Goal: Communication & Community: Answer question/provide support

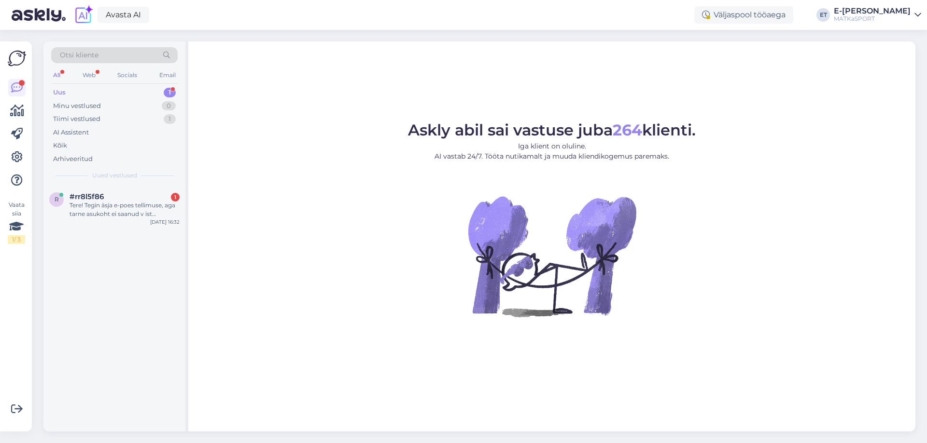
click at [111, 201] on div "Tere! Tegin äsja e-poes tellimuse, aga tarne asukoht ei saanud v ist märgitud. …" at bounding box center [124, 209] width 110 height 17
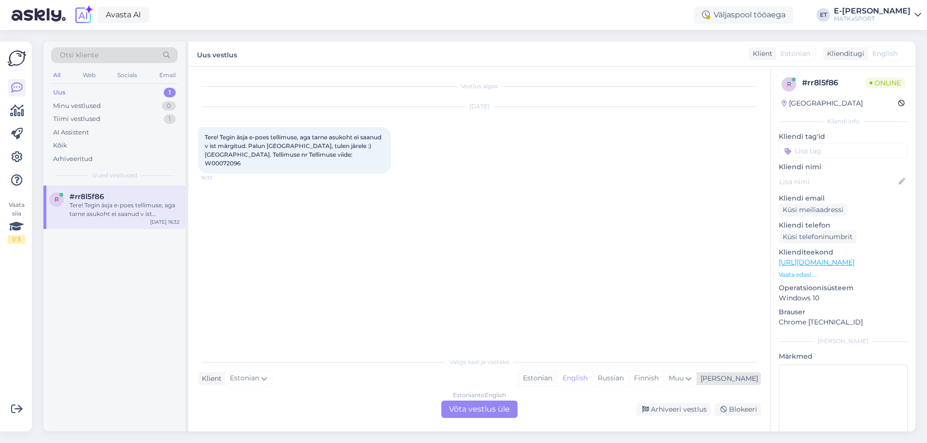
click at [557, 377] on div "Estonian" at bounding box center [537, 379] width 39 height 14
click at [495, 413] on div "Estonian to Estonian Võta vestlus üle" at bounding box center [479, 409] width 76 height 17
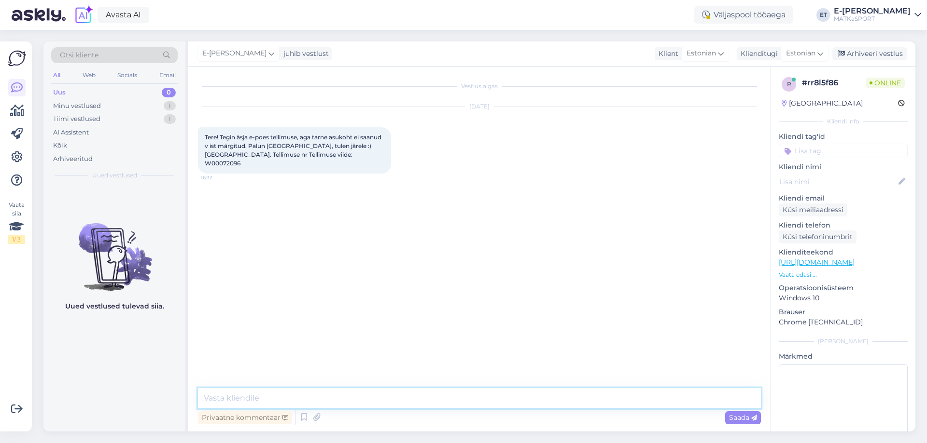
click at [380, 405] on textarea at bounding box center [479, 398] width 563 height 20
type textarea "Tere! Komplekteerime tellimuse Tartu kauplusesse. Teile saadetakse SMS, kui tel…"
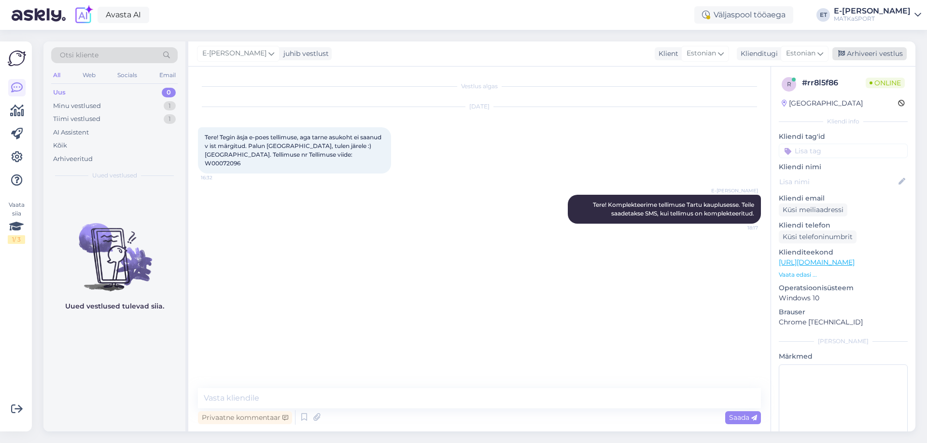
click at [864, 58] on div "Arhiveeri vestlus" at bounding box center [869, 53] width 74 height 13
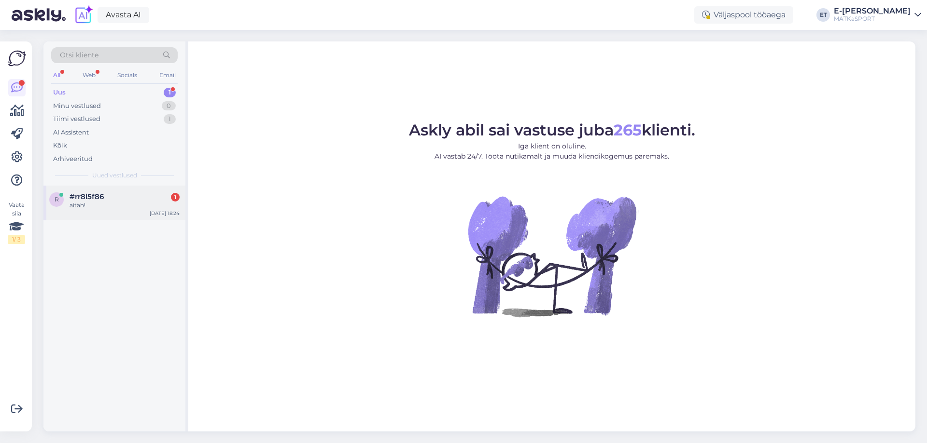
click at [99, 201] on span "#rr8l5f86" at bounding box center [86, 197] width 34 height 9
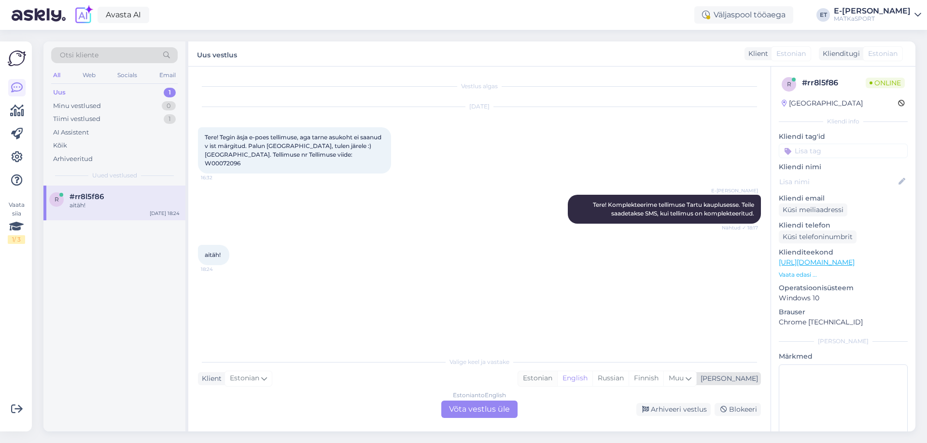
click at [557, 382] on div "Estonian" at bounding box center [537, 379] width 39 height 14
click at [465, 416] on div "Estonian to Estonian Võta vestlus üle" at bounding box center [479, 409] width 76 height 17
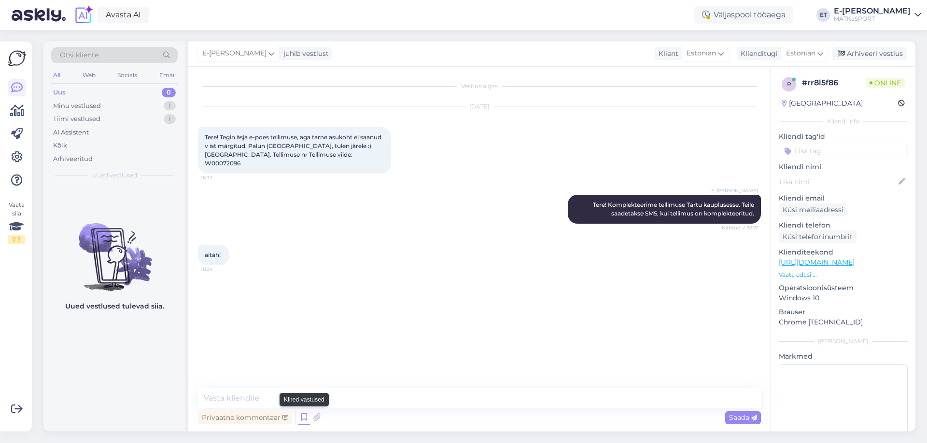
click at [299, 419] on icon at bounding box center [304, 418] width 12 height 14
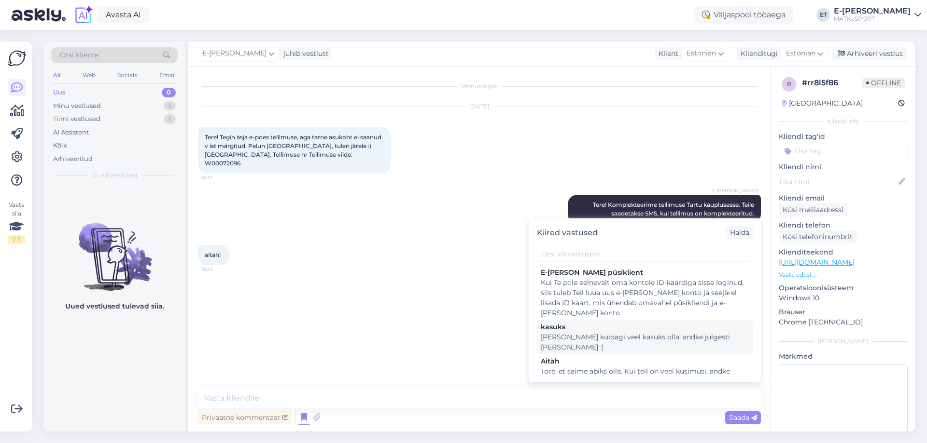
scroll to position [48, 0]
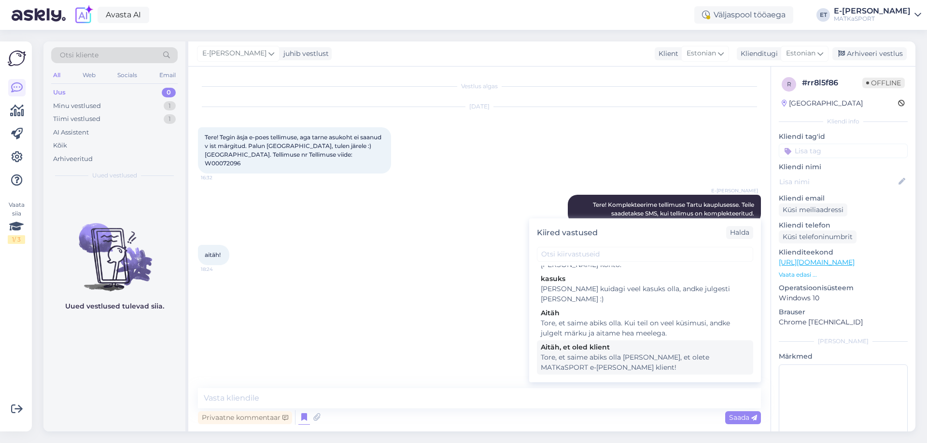
click at [574, 353] on div "Tore, et saime abiks olla ja aitäh, et olete MATKaSPORT e-poe klient!" at bounding box center [644, 363] width 208 height 20
type textarea "Tore, et saime abiks olla ja aitäh, et olete MATKaSPORT e-poe klient!"
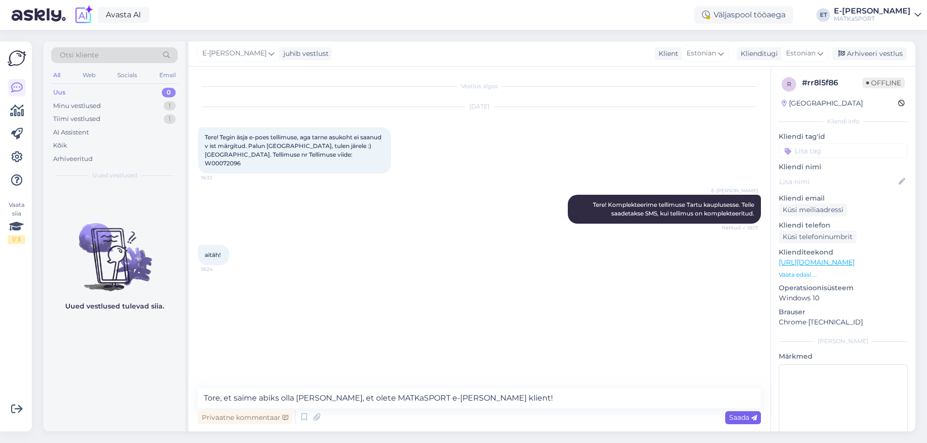
click at [734, 418] on span "Saada" at bounding box center [743, 418] width 28 height 9
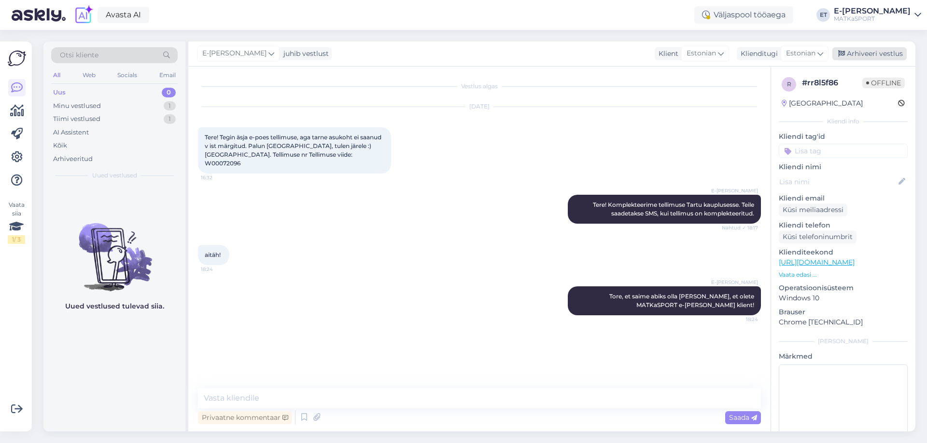
click at [850, 54] on div "Arhiveeri vestlus" at bounding box center [869, 53] width 74 height 13
